Goal: Task Accomplishment & Management: Complete application form

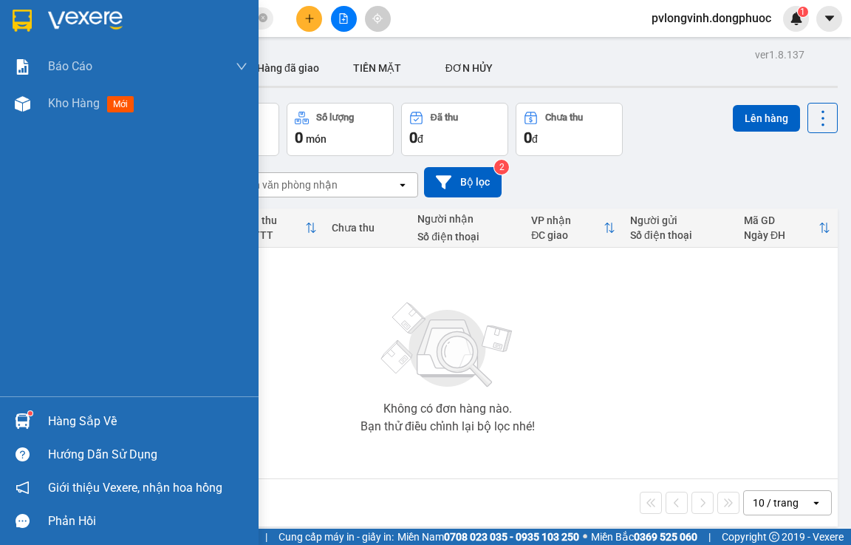
click at [78, 414] on div "Hàng sắp về" at bounding box center [148, 421] width 200 height 22
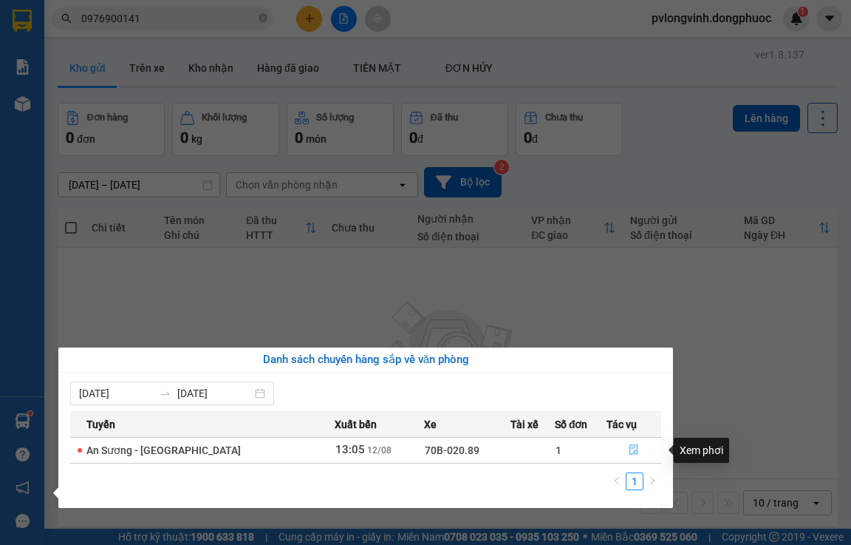
click at [632, 448] on icon "file-done" at bounding box center [634, 449] width 10 height 10
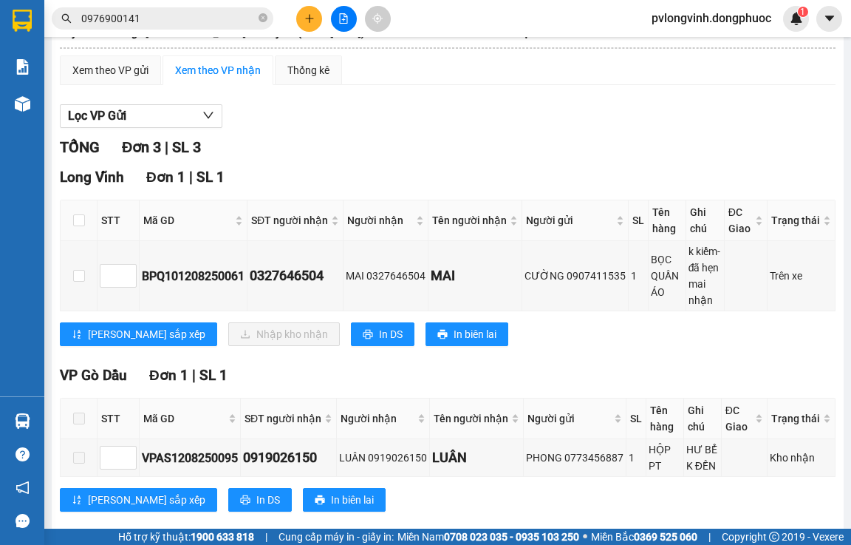
scroll to position [96, 0]
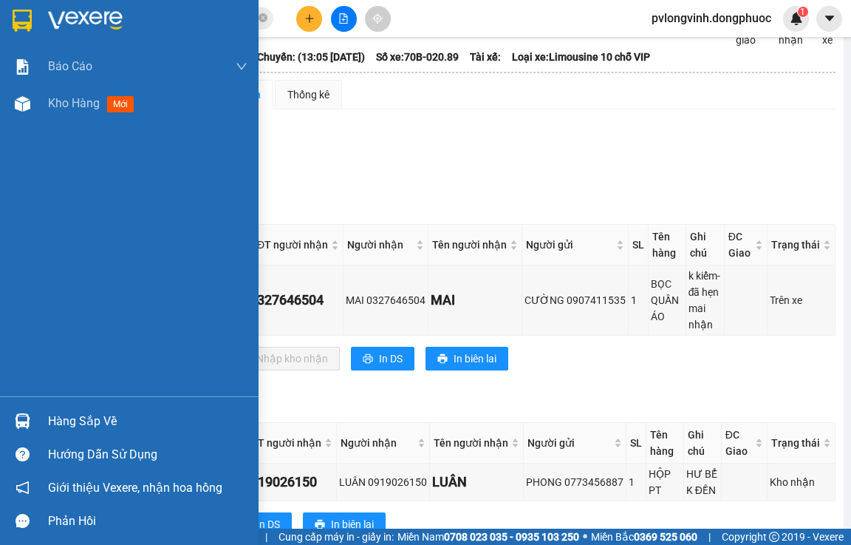
click at [64, 430] on div "Hàng sắp về" at bounding box center [148, 421] width 200 height 22
click at [0, 289] on div "Báo cáo Mẫu 1: Báo cáo dòng tiền Mẫu 2: Doanh số tạo đơn theo Văn phòng, nhân v…" at bounding box center [129, 272] width 259 height 545
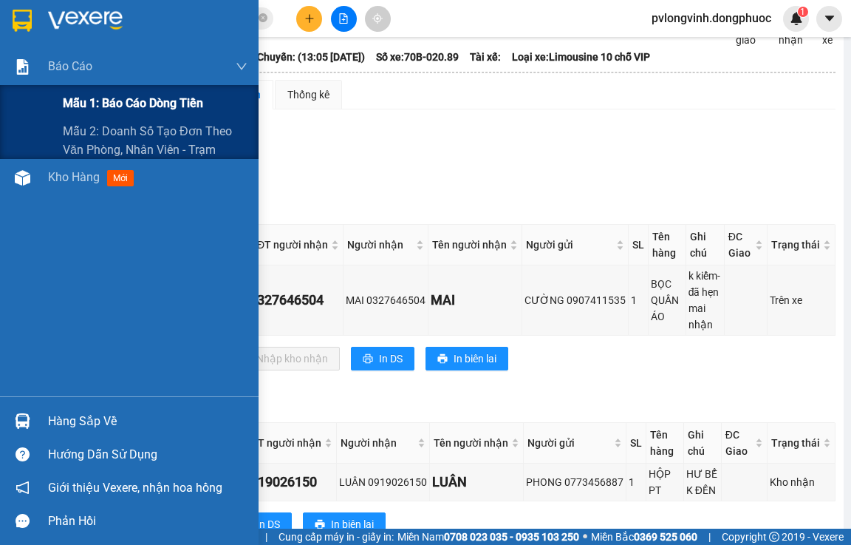
click at [163, 101] on span "Mẫu 1: Báo cáo dòng tiền" at bounding box center [133, 103] width 140 height 18
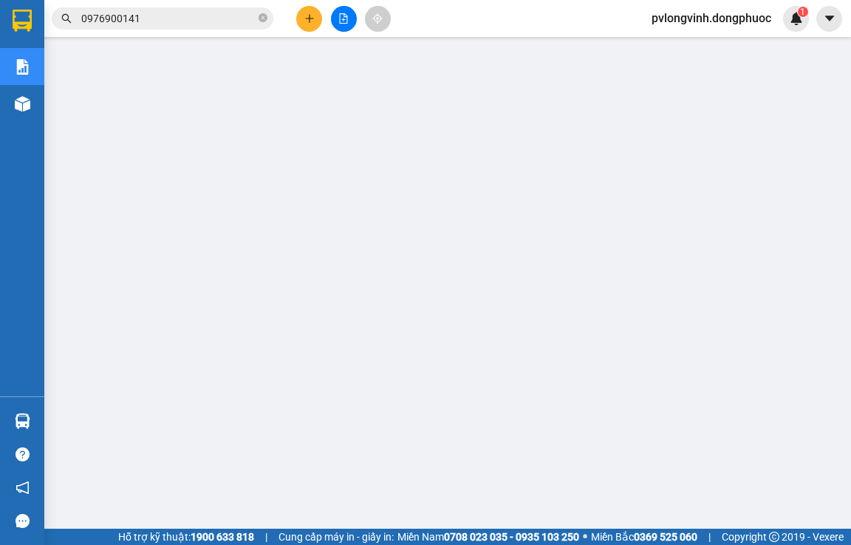
scroll to position [74, 0]
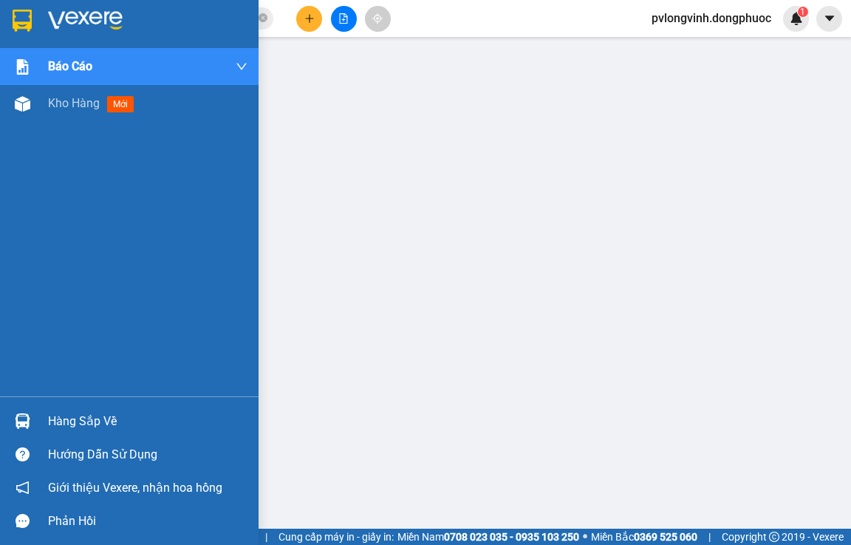
click at [70, 421] on div "Hàng sắp về" at bounding box center [148, 421] width 200 height 22
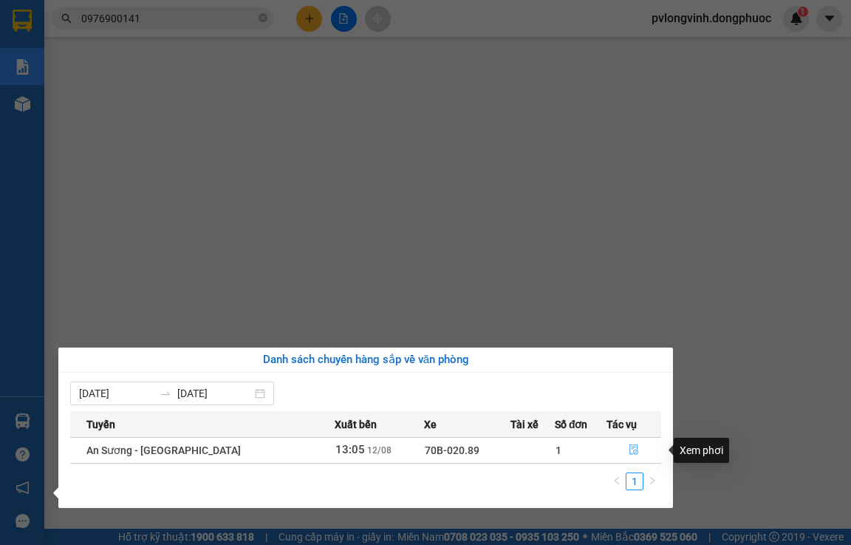
click at [629, 446] on icon "file-done" at bounding box center [634, 449] width 10 height 10
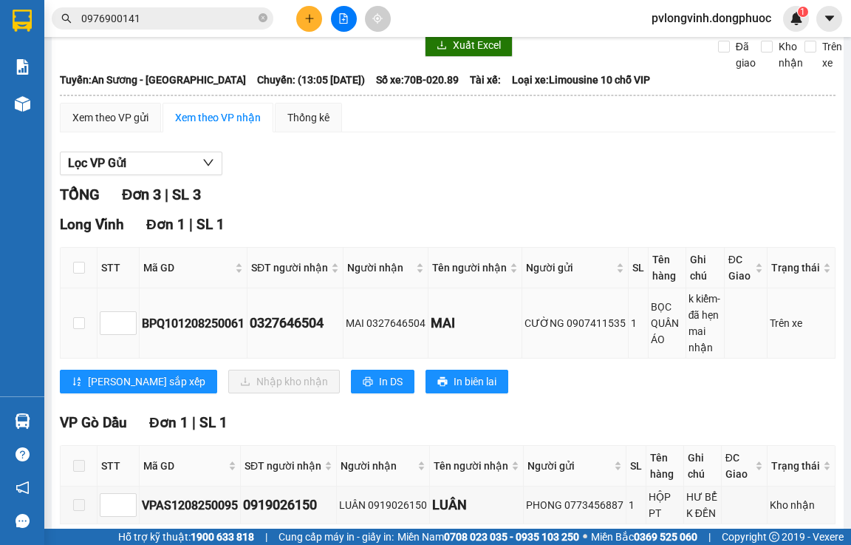
scroll to position [74, 0]
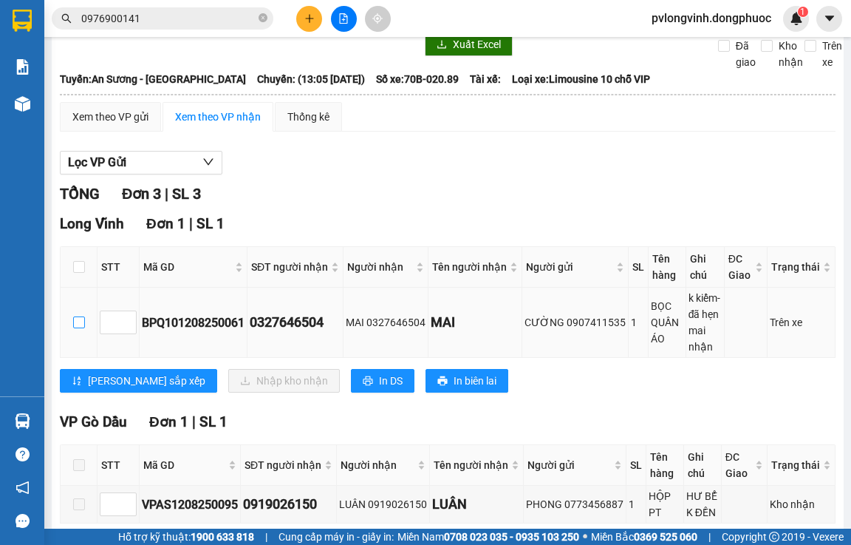
click at [78, 328] on input "checkbox" at bounding box center [79, 322] width 12 height 12
checkbox input "true"
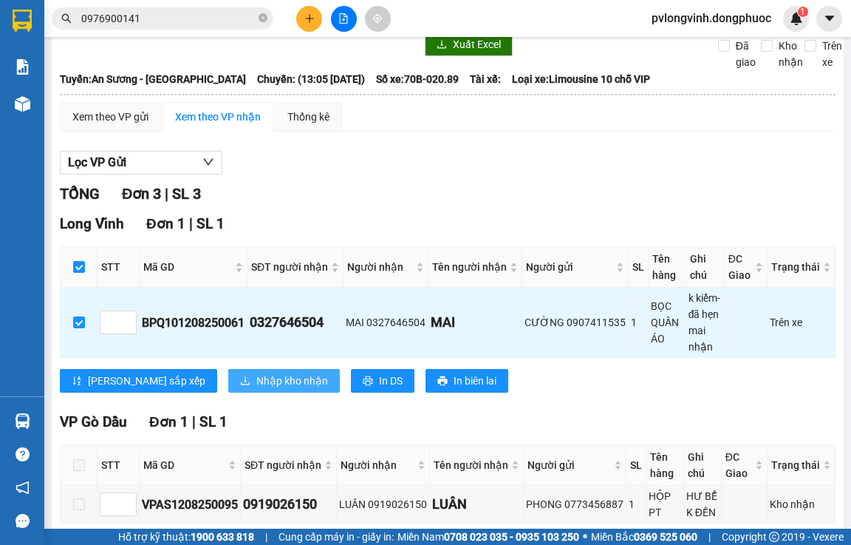
click at [256, 389] on span "Nhập kho nhận" at bounding box center [292, 381] width 72 height 16
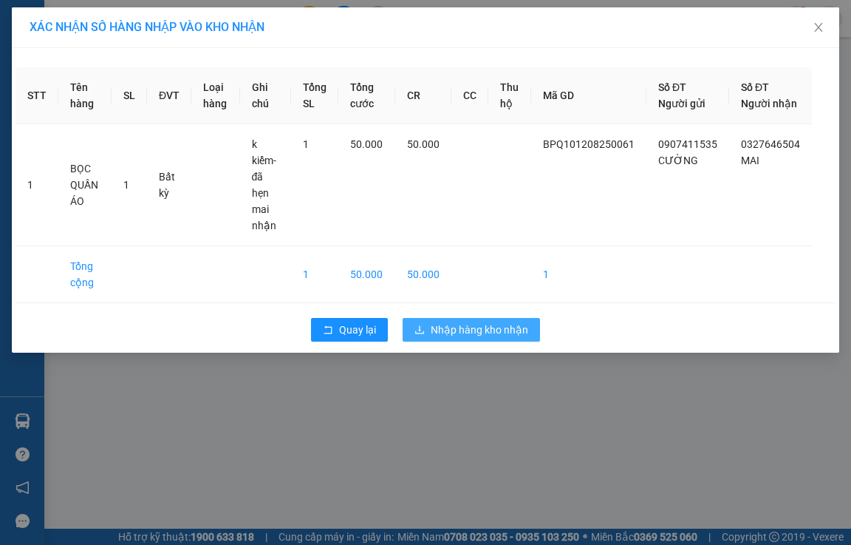
click at [466, 322] on span "Nhập hàng kho nhận" at bounding box center [480, 330] width 98 height 16
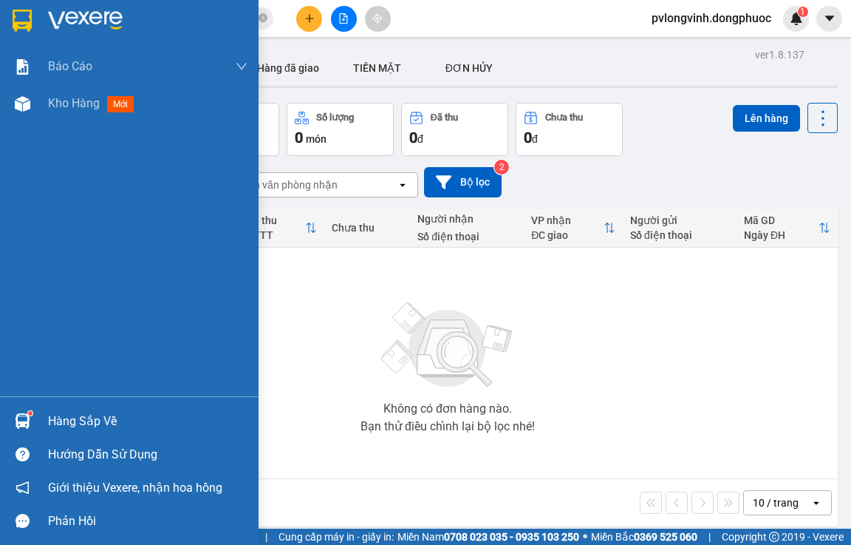
click at [69, 419] on div "Hàng sắp về" at bounding box center [148, 421] width 200 height 22
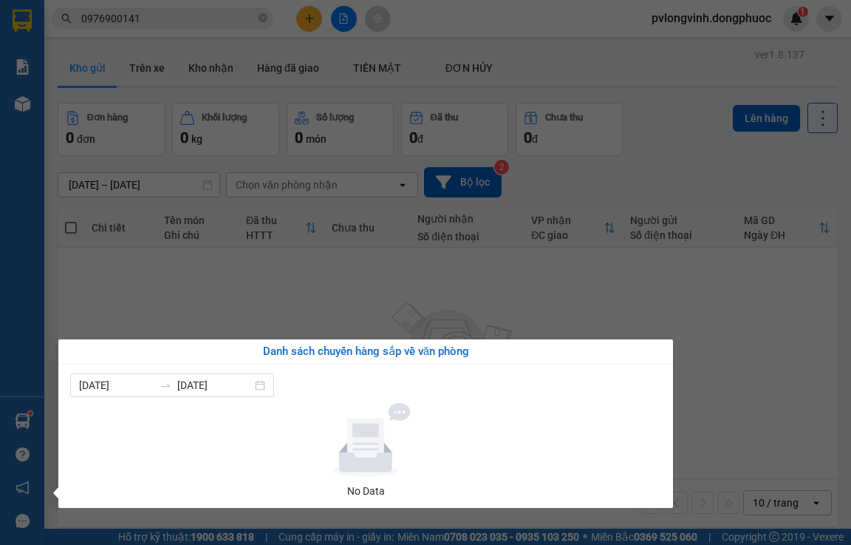
click at [0, 324] on div "Báo cáo Mẫu 1: Báo cáo dòng tiền Mẫu 2: Doanh số tạo đơn theo Văn phòng, nhân v…" at bounding box center [22, 272] width 44 height 545
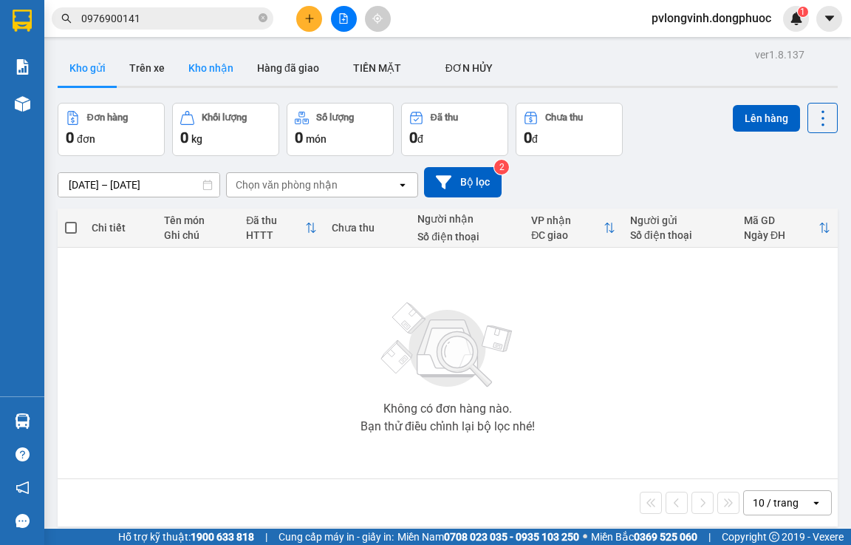
click at [203, 68] on button "Kho nhận" at bounding box center [211, 67] width 69 height 35
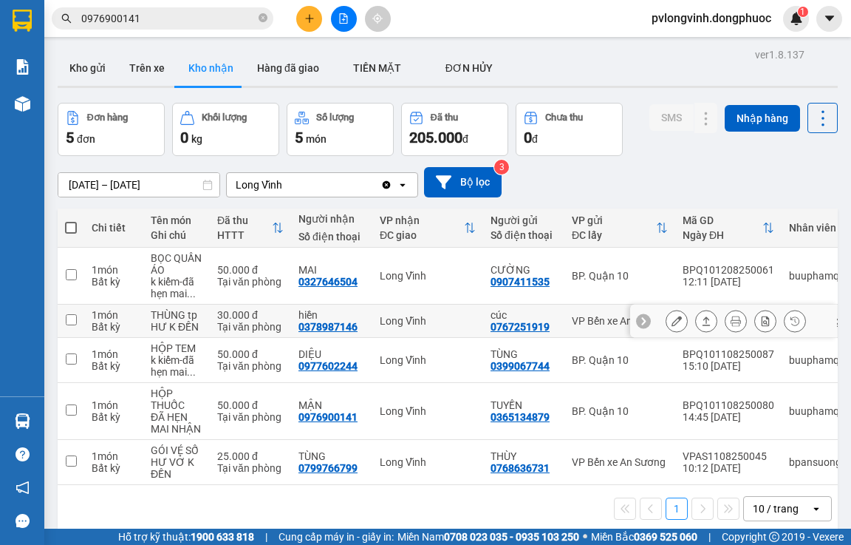
click at [508, 321] on div "0767251919" at bounding box center [520, 327] width 59 height 12
click at [492, 327] on div "0767251919" at bounding box center [520, 327] width 59 height 12
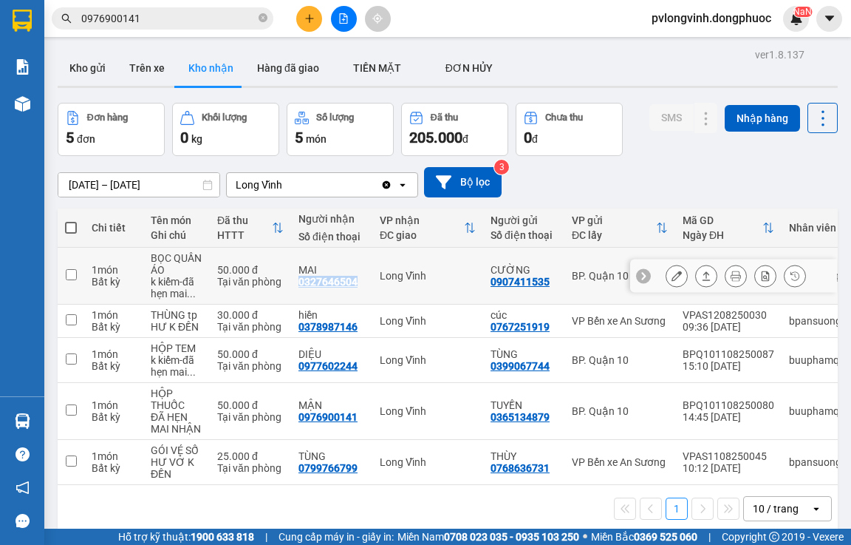
drag, startPoint x: 300, startPoint y: 282, endPoint x: 357, endPoint y: 286, distance: 57.0
click at [357, 286] on div "MAI 0327646504" at bounding box center [332, 276] width 67 height 24
checkbox input "true"
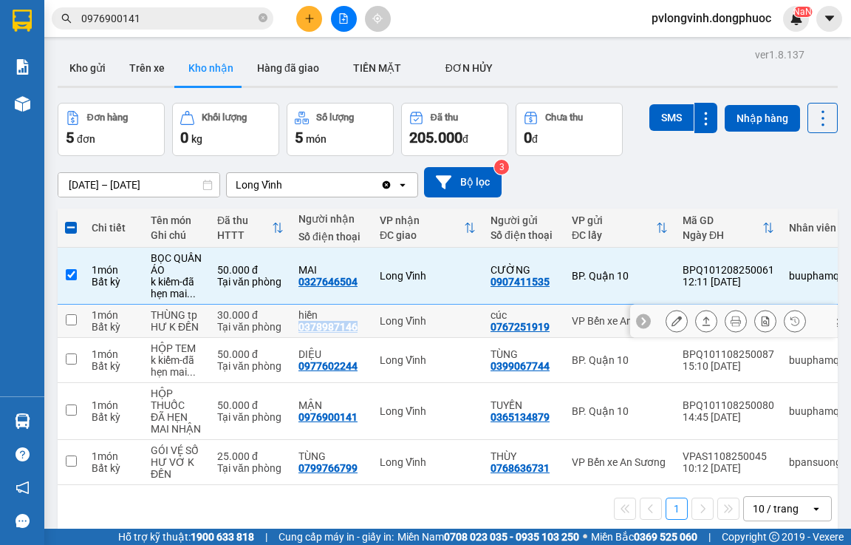
drag, startPoint x: 296, startPoint y: 323, endPoint x: 361, endPoint y: 327, distance: 65.2
click at [361, 327] on td "hiền 0378987146" at bounding box center [331, 321] width 81 height 33
checkbox input "true"
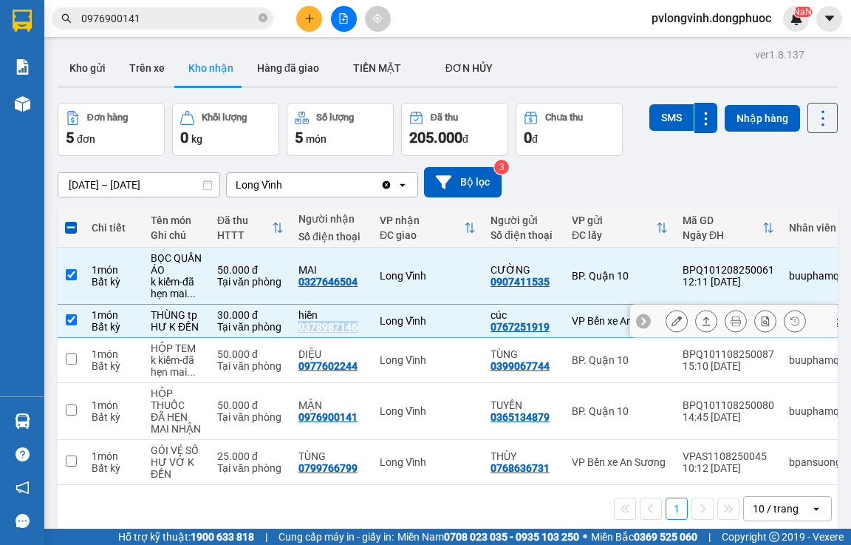
copy div "0378987146"
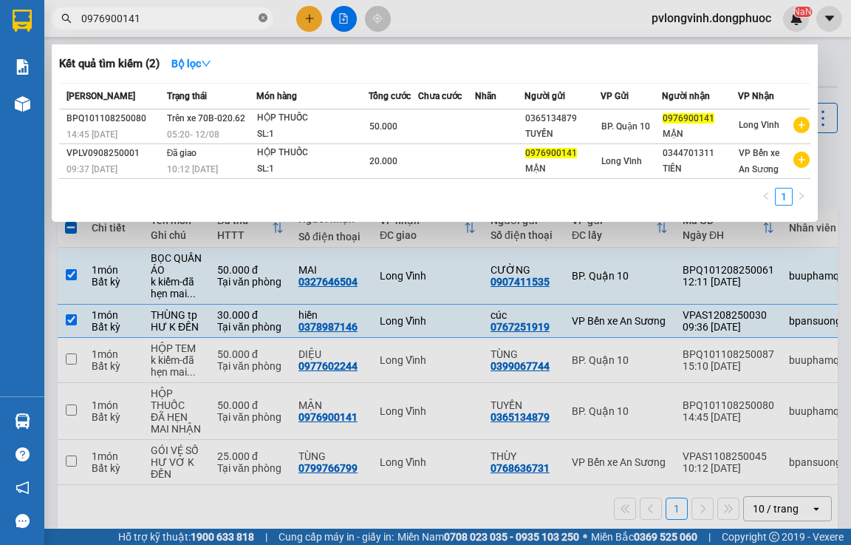
click at [262, 22] on icon "close-circle" at bounding box center [263, 17] width 9 height 9
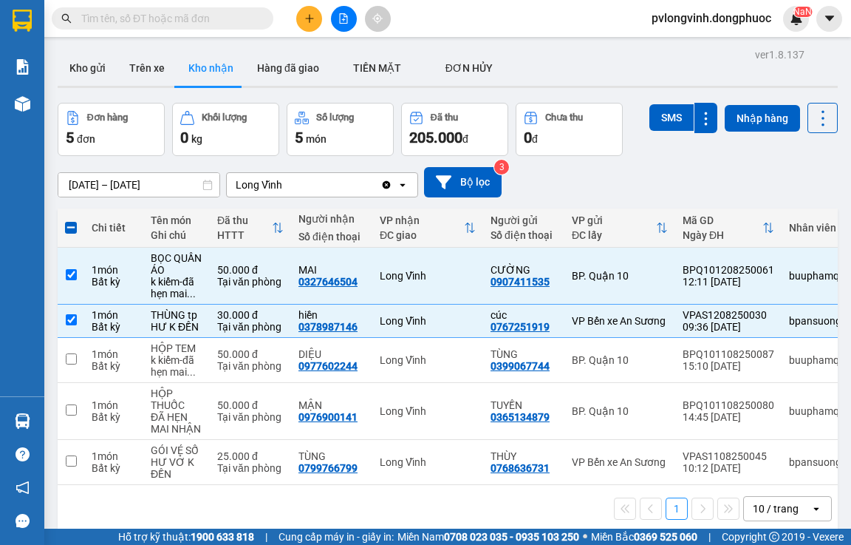
click at [197, 30] on div "Kết quả tìm kiếm ( 2 ) Bộ lọc Mã ĐH Trạng thái Món hàng Tổng cước Chưa cước Nhã…" at bounding box center [144, 19] width 288 height 26
click at [191, 18] on input "text" at bounding box center [168, 18] width 174 height 16
paste input "0378987146"
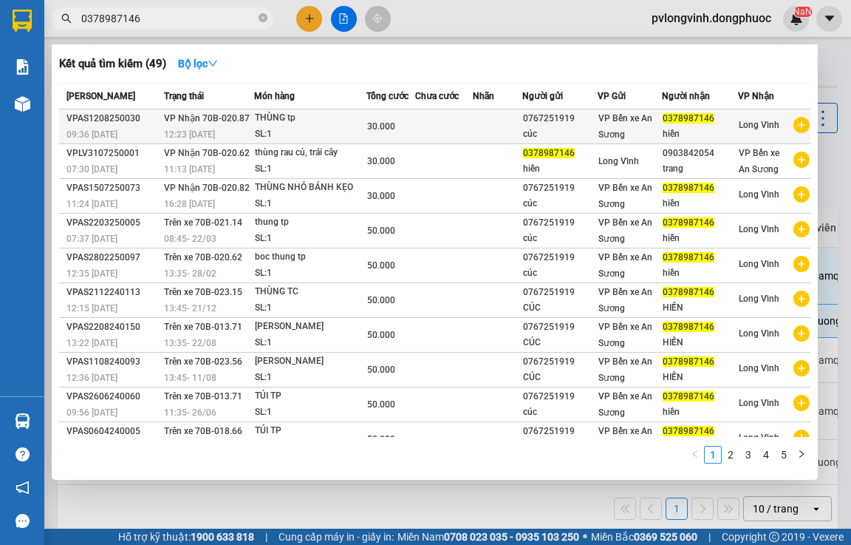
type input "0378987146"
click at [415, 126] on td at bounding box center [444, 126] width 58 height 35
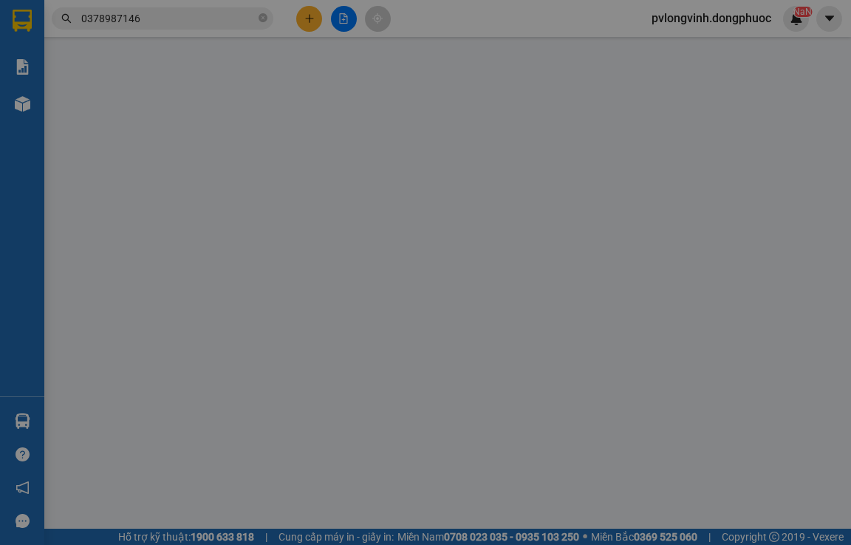
type input "0767251919"
type input "cúc"
type input "0378987146"
type input "hiền"
type input "30.000"
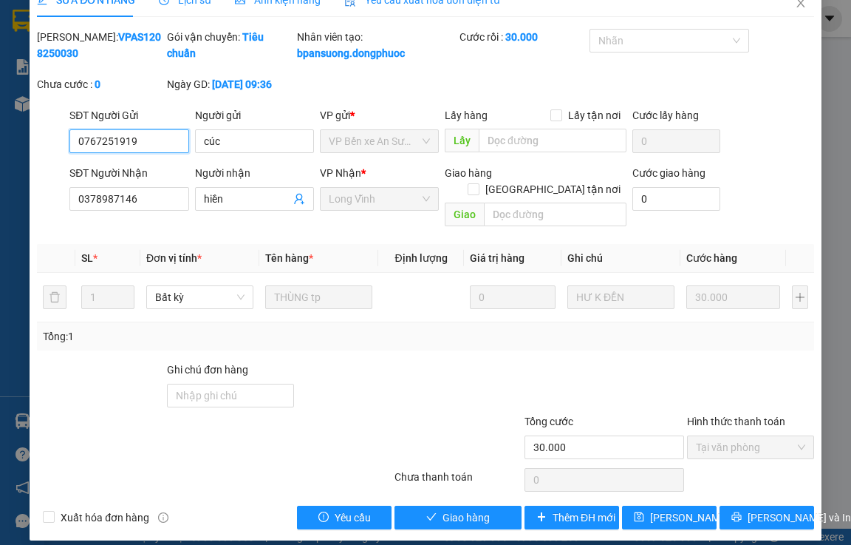
scroll to position [38, 0]
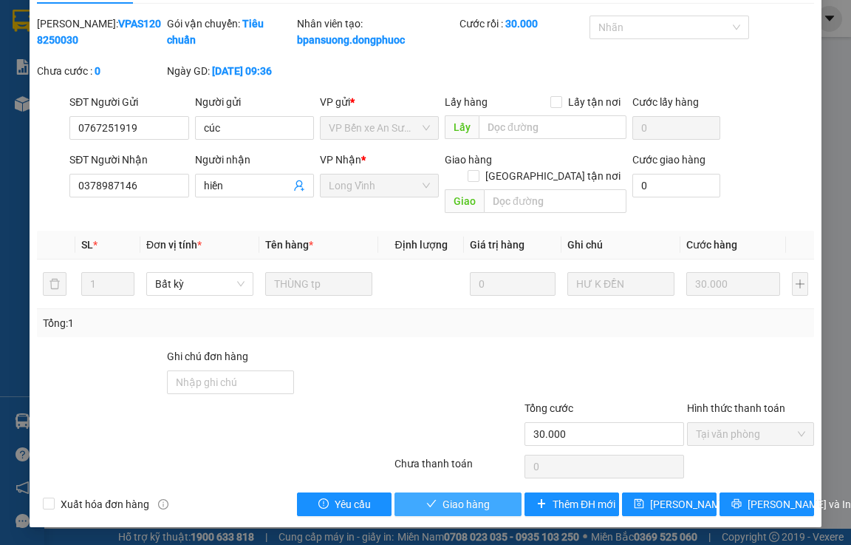
click at [466, 506] on span "Giao hàng" at bounding box center [466, 504] width 47 height 16
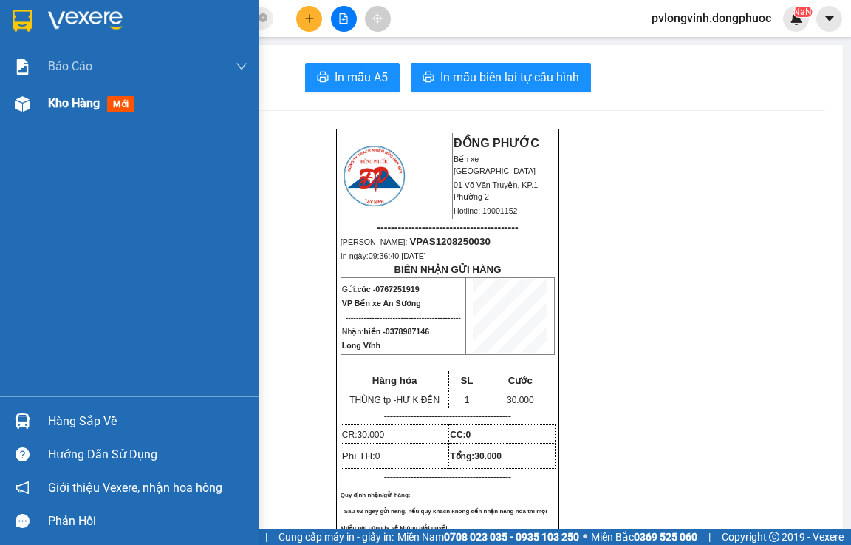
click at [75, 106] on span "Kho hàng" at bounding box center [74, 103] width 52 height 14
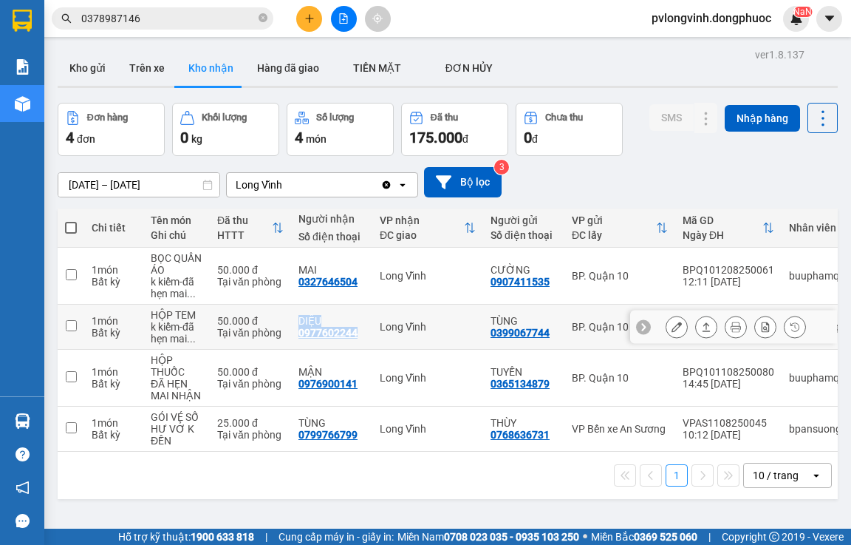
drag, startPoint x: 290, startPoint y: 335, endPoint x: 354, endPoint y: 344, distance: 64.3
click at [354, 344] on tr "1 món Bất kỳ HỘP TEM k kiểm-đã hẹn mai ... 50.000 đ Tại văn phòng DIỆU 09776022…" at bounding box center [519, 327] width 923 height 45
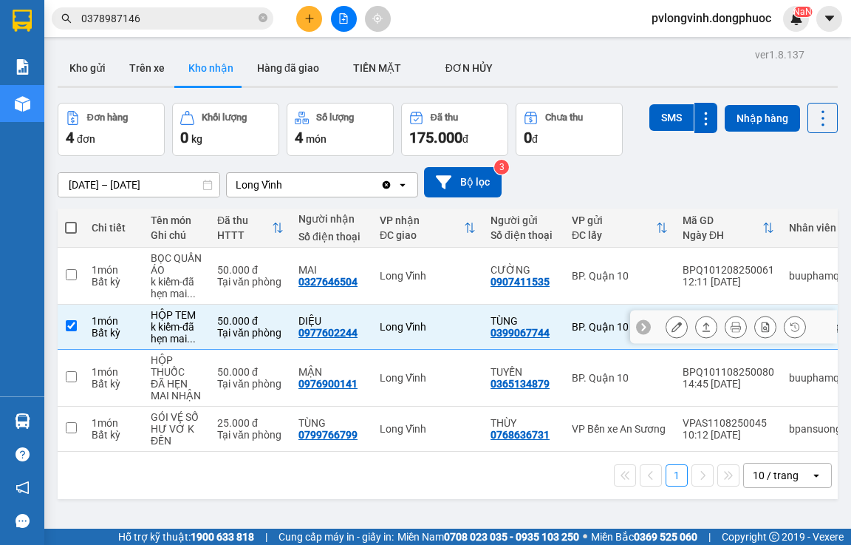
click at [370, 339] on td "DIỆU 0977602244" at bounding box center [331, 327] width 81 height 45
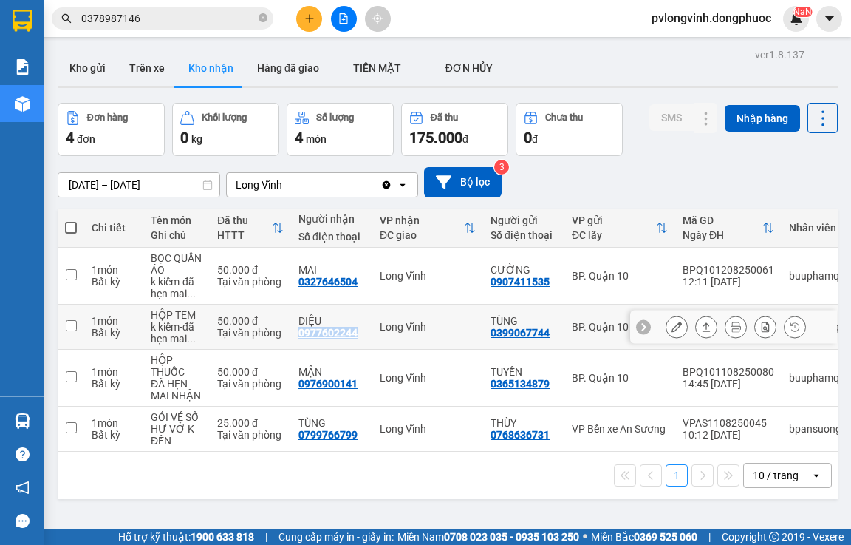
drag, startPoint x: 356, startPoint y: 335, endPoint x: 299, endPoint y: 335, distance: 56.2
click at [299, 335] on td "DIỆU 0977602244" at bounding box center [331, 327] width 81 height 45
checkbox input "true"
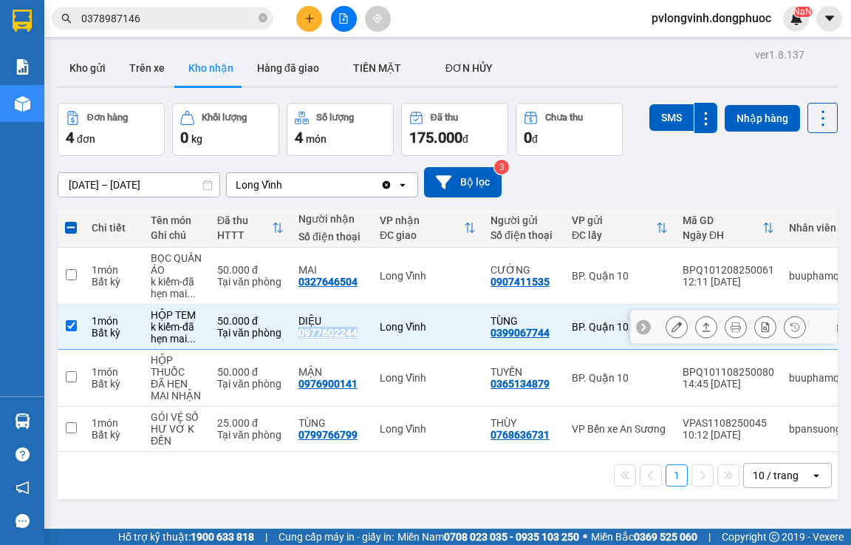
copy div "0977602244"
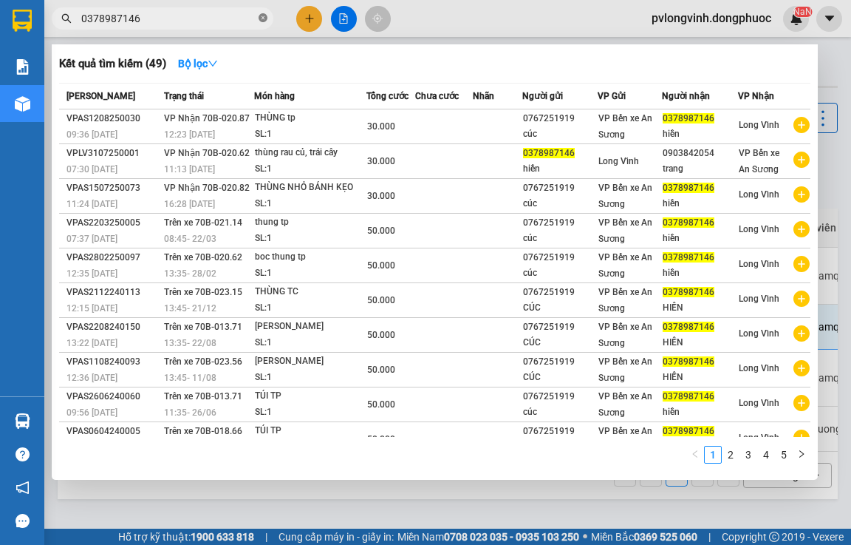
drag, startPoint x: 265, startPoint y: 24, endPoint x: 247, endPoint y: 24, distance: 18.5
click at [264, 24] on span at bounding box center [263, 19] width 9 height 14
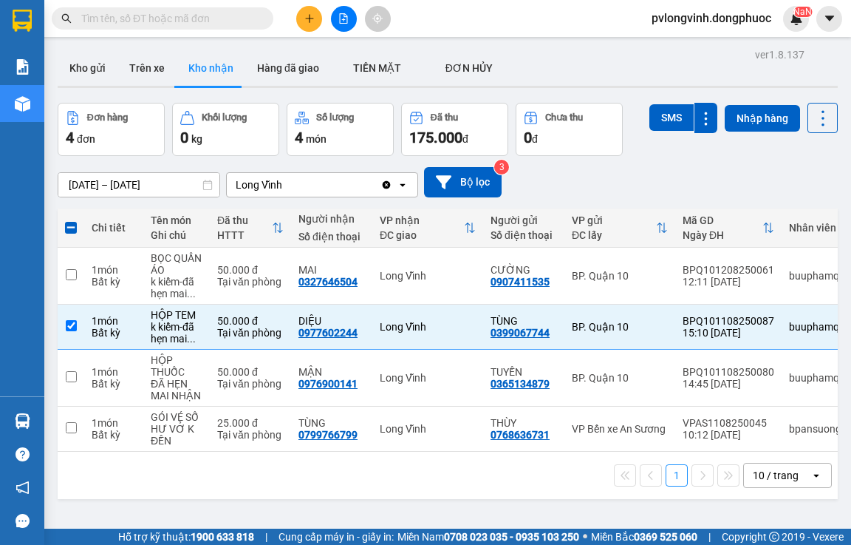
click at [237, 21] on input "text" at bounding box center [168, 18] width 174 height 16
paste input "0977602244"
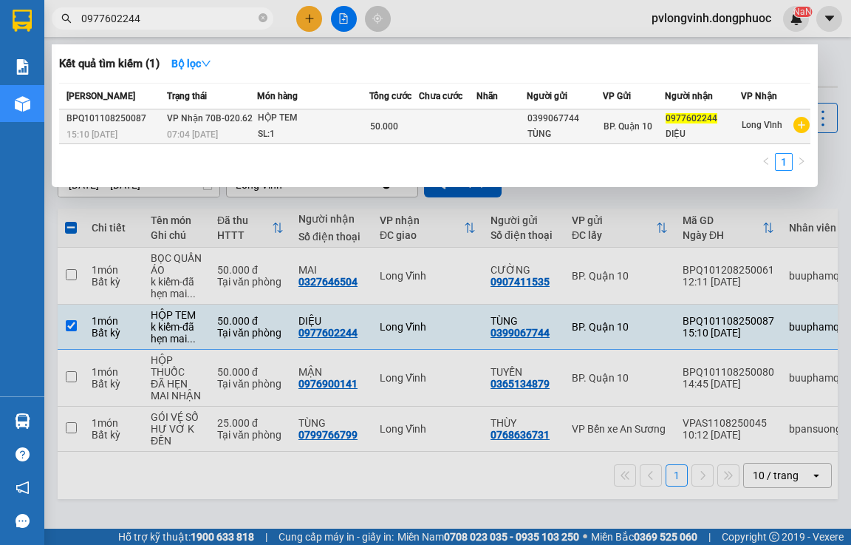
type input "0977602244"
click at [425, 124] on td at bounding box center [448, 126] width 58 height 35
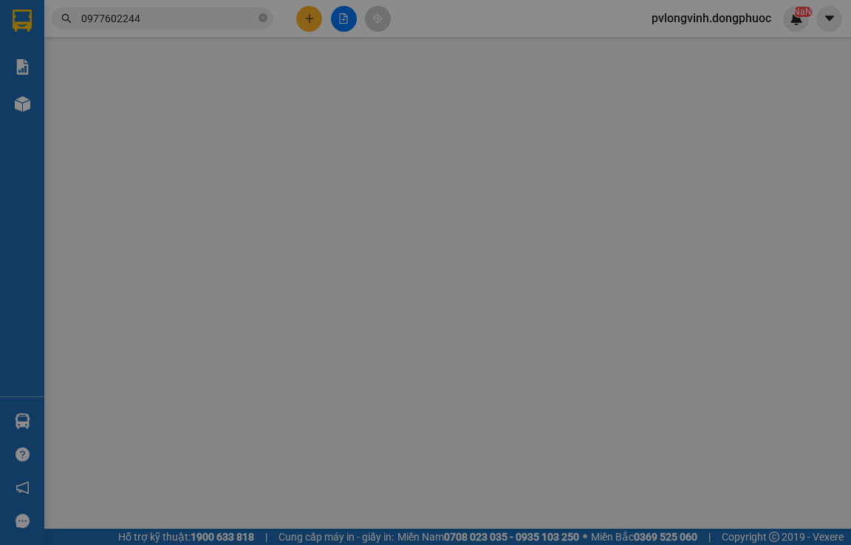
type input "0399067744"
type input "TÙNG"
type input "0977602244"
type input "DIỆU"
type input "50.000"
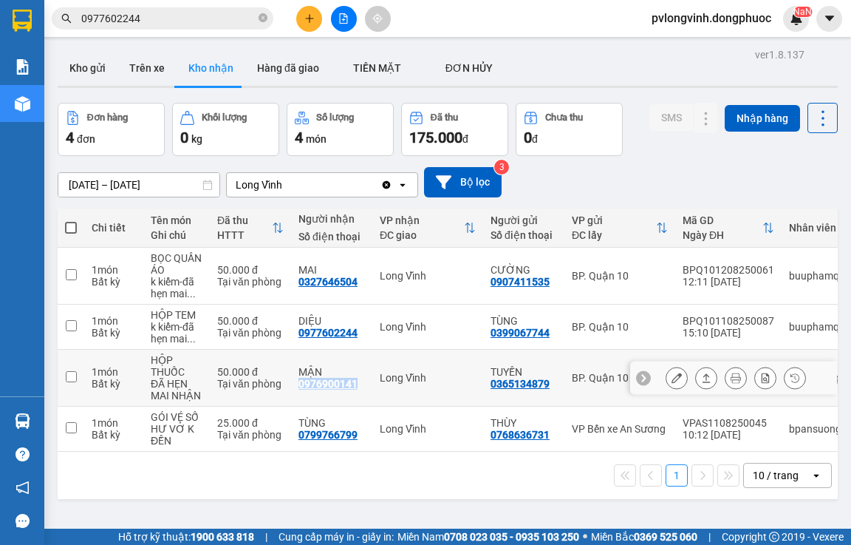
drag, startPoint x: 358, startPoint y: 385, endPoint x: 299, endPoint y: 388, distance: 59.2
click at [299, 388] on div "MẬN 0976900141" at bounding box center [332, 378] width 67 height 24
checkbox input "true"
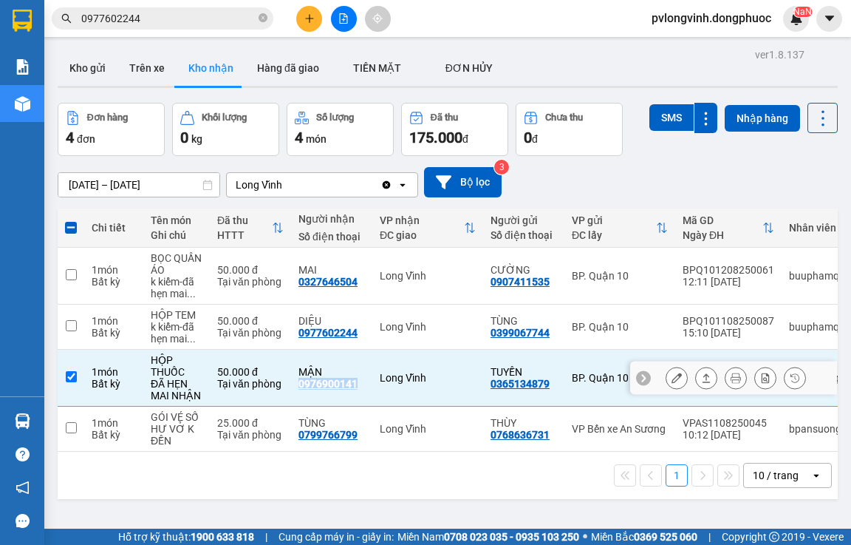
copy div "0976900141"
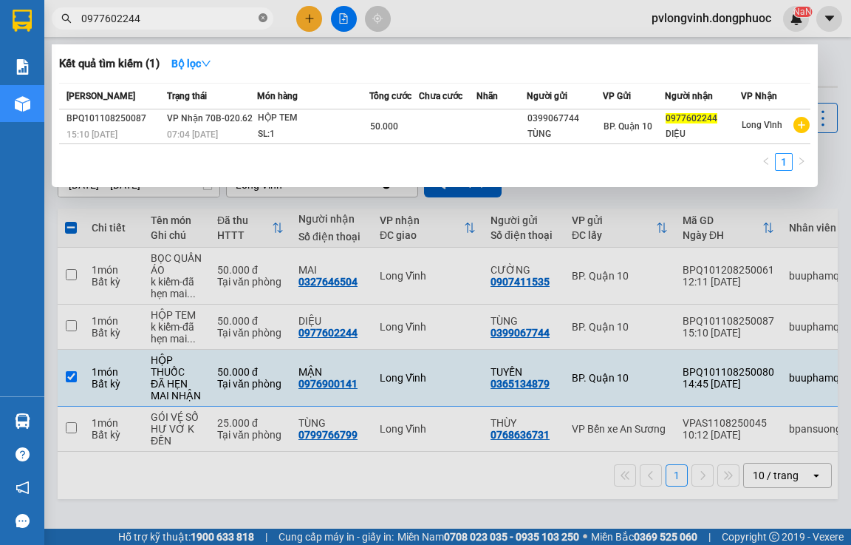
click at [265, 19] on icon "close-circle" at bounding box center [263, 17] width 9 height 9
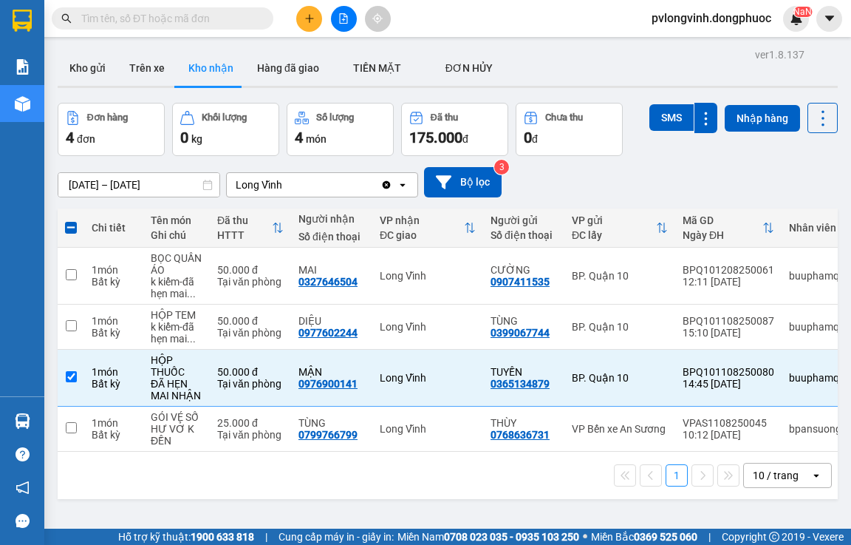
paste input "0976900141"
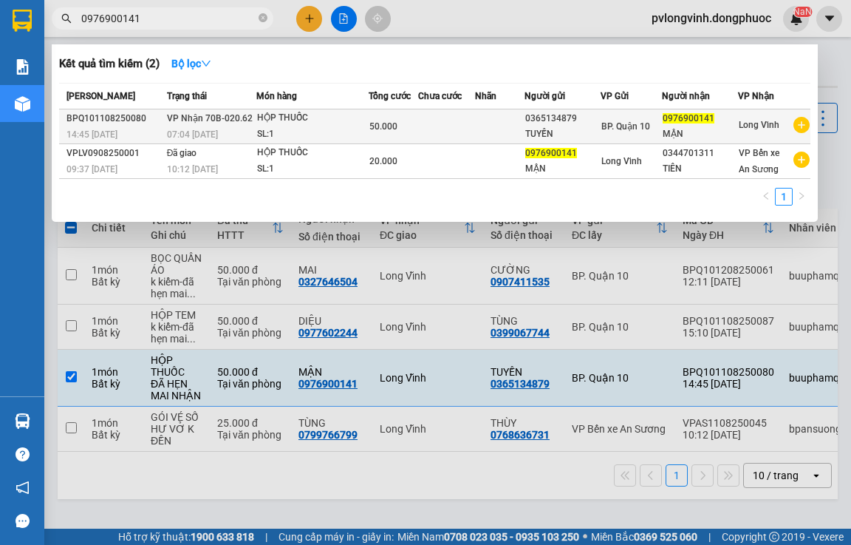
type input "0976900141"
click at [414, 123] on div "50.000" at bounding box center [393, 126] width 47 height 16
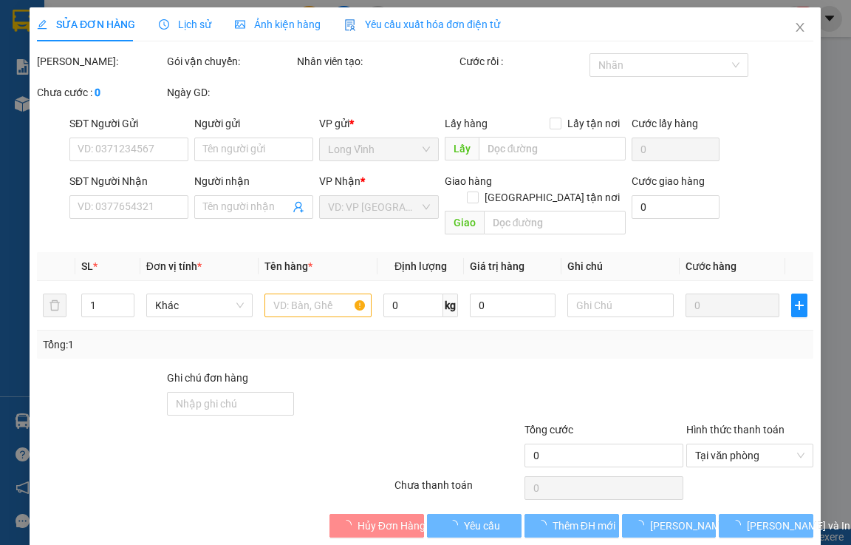
type input "0365134879"
type input "TUYỀN"
type input "0976900141"
type input "MẬN"
type input "50.000"
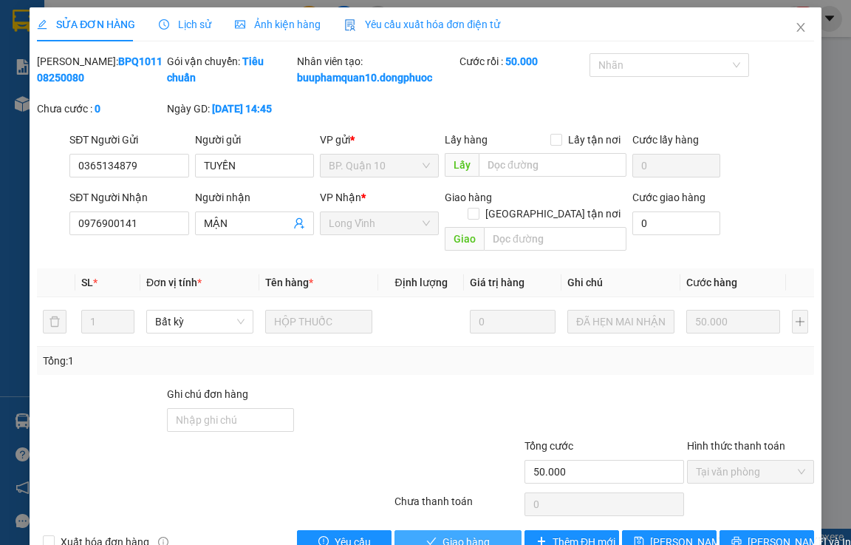
click at [477, 542] on span "Giao hàng" at bounding box center [466, 542] width 47 height 16
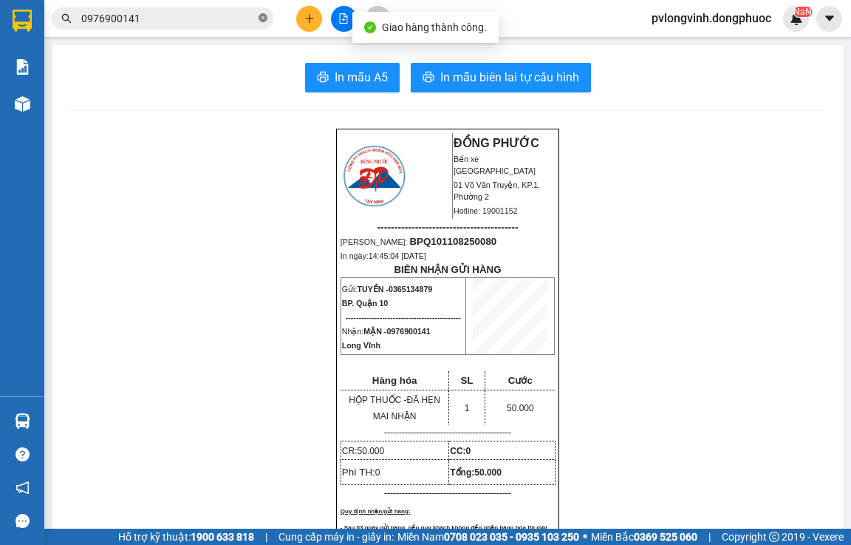
click at [263, 21] on icon "close-circle" at bounding box center [263, 17] width 9 height 9
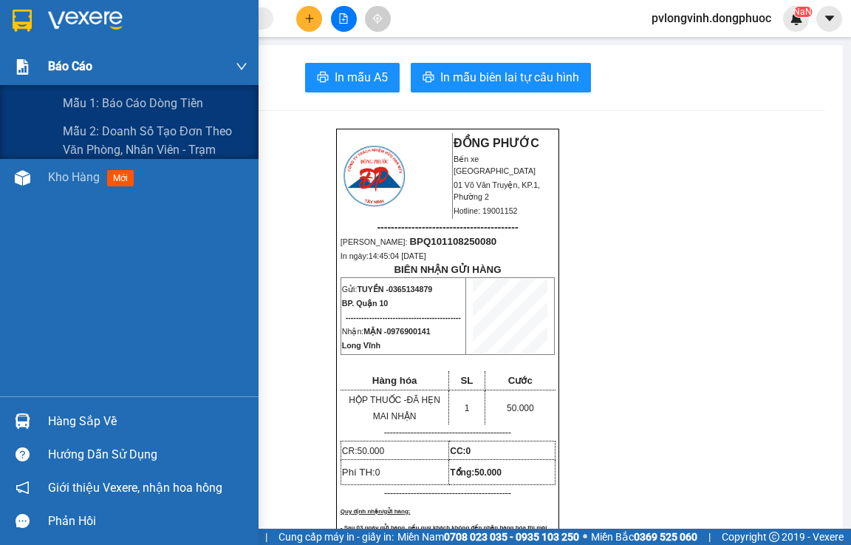
click at [83, 56] on div "Báo cáo" at bounding box center [148, 66] width 200 height 37
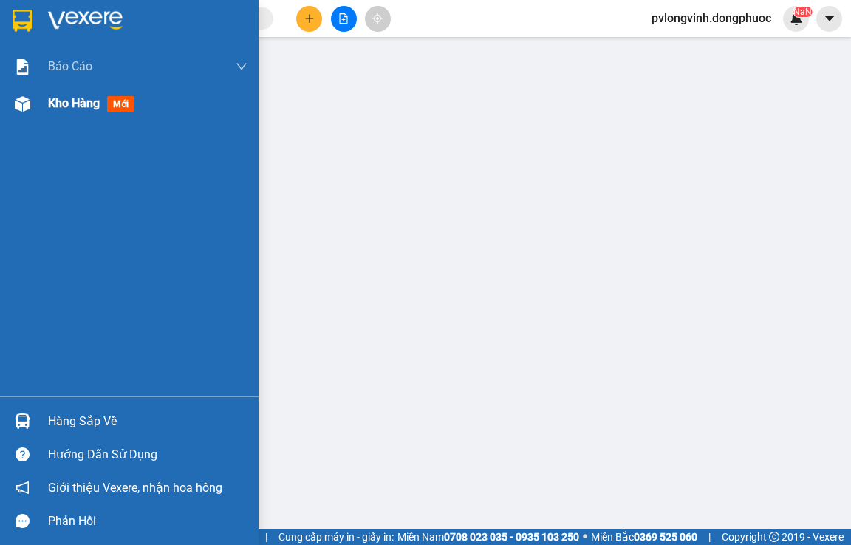
click at [74, 109] on span "Kho hàng" at bounding box center [74, 103] width 52 height 14
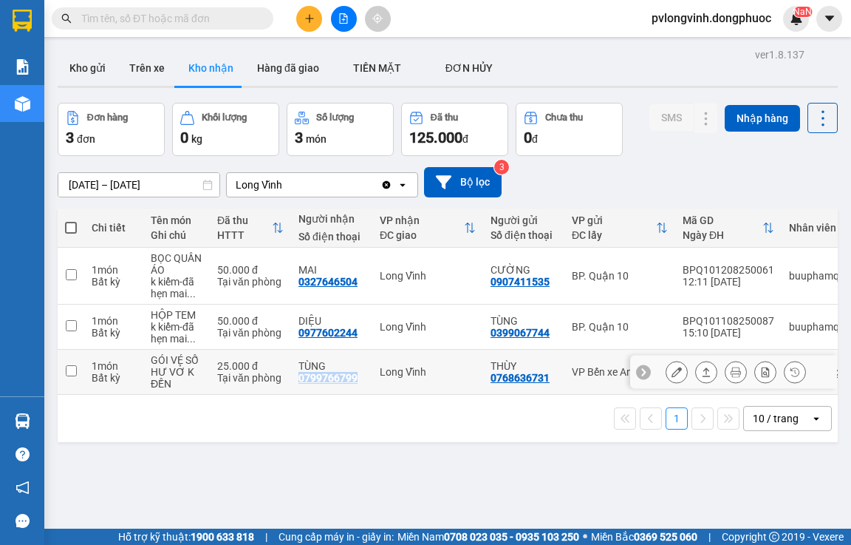
drag, startPoint x: 359, startPoint y: 381, endPoint x: 297, endPoint y: 384, distance: 62.1
click at [297, 384] on td "TÙNG 0799766799" at bounding box center [331, 372] width 81 height 45
checkbox input "true"
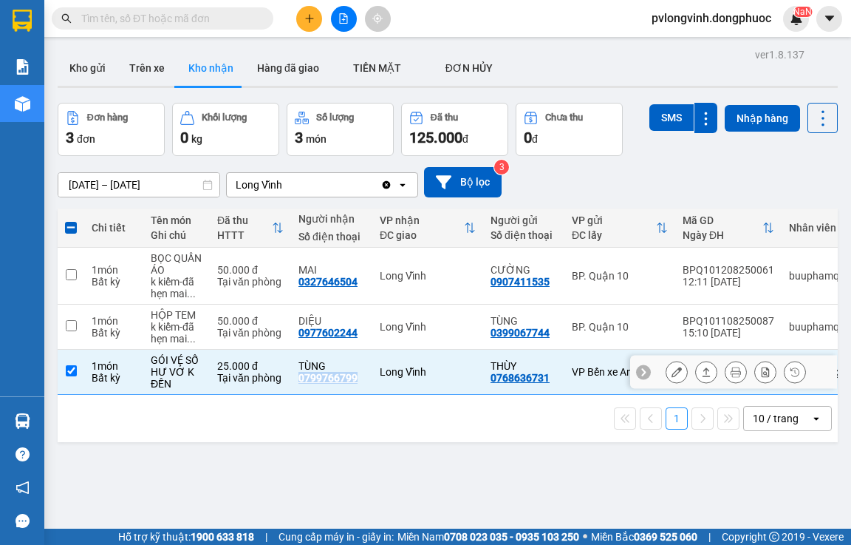
copy div "0799766799"
click at [248, 20] on input "text" at bounding box center [168, 18] width 174 height 16
paste input "0799766799"
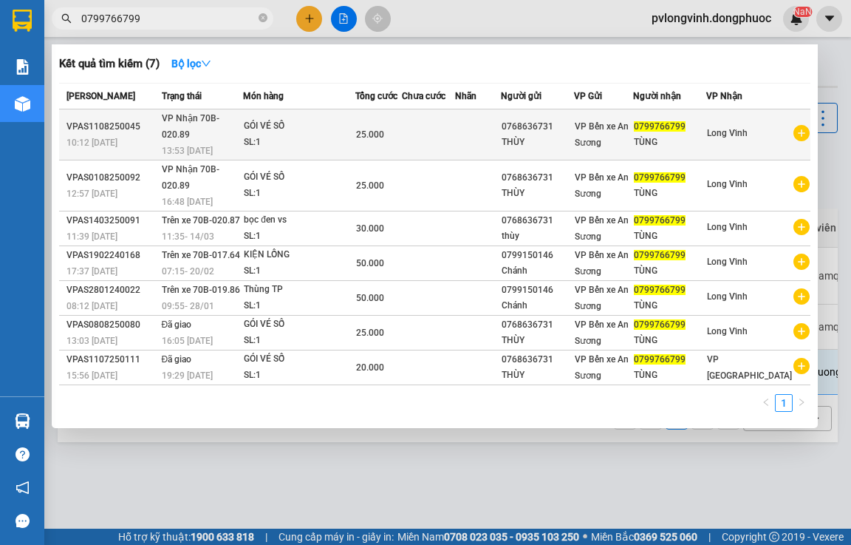
type input "0799766799"
click at [434, 125] on td at bounding box center [428, 134] width 52 height 51
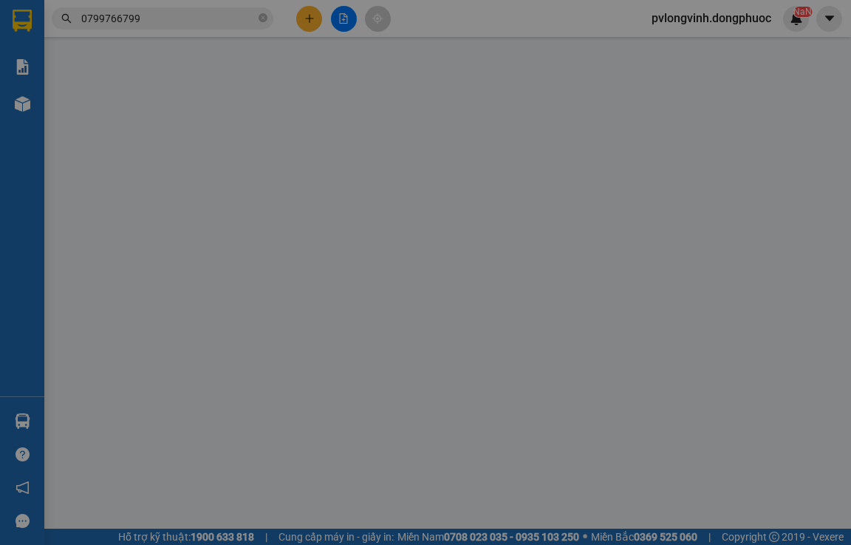
type input "0768636731"
type input "THÙY"
type input "0799766799"
type input "TÙNG"
type input "25.000"
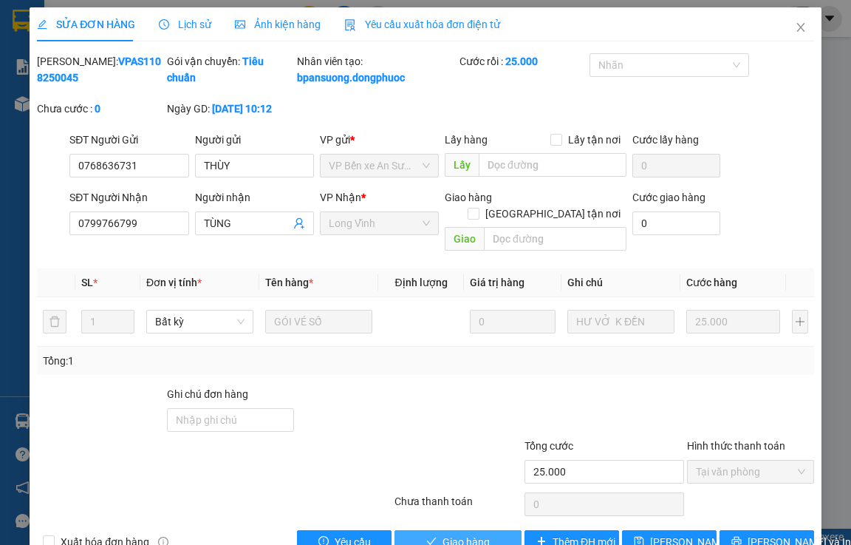
click at [464, 538] on span "Giao hàng" at bounding box center [466, 542] width 47 height 16
